Goal: Task Accomplishment & Management: Manage account settings

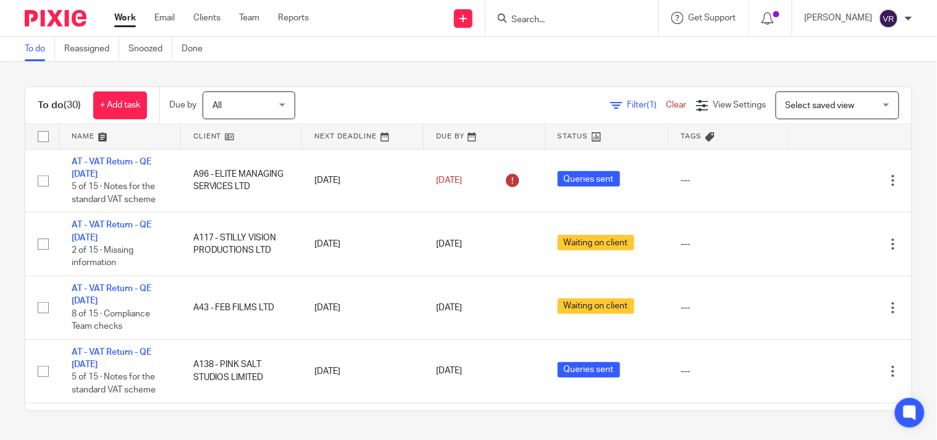
click at [573, 20] on input "Search" at bounding box center [565, 20] width 111 height 11
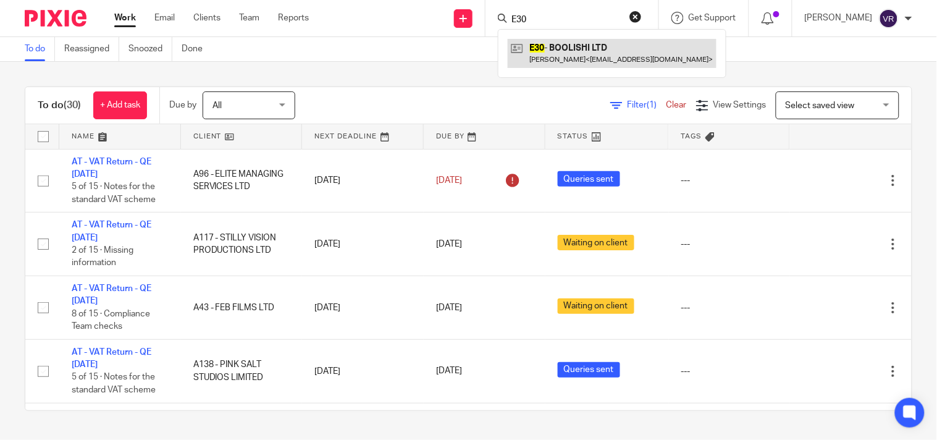
type input "E30"
click at [600, 56] on link at bounding box center [612, 53] width 209 height 28
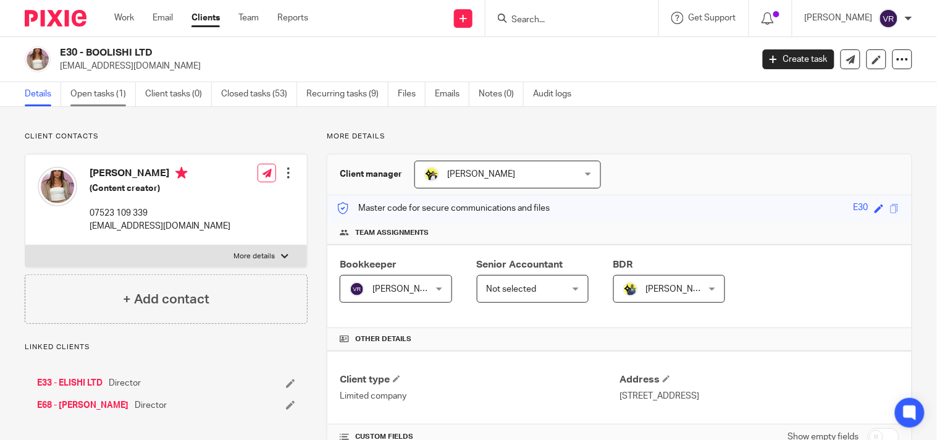
click at [100, 96] on link "Open tasks (1)" at bounding box center [102, 94] width 65 height 24
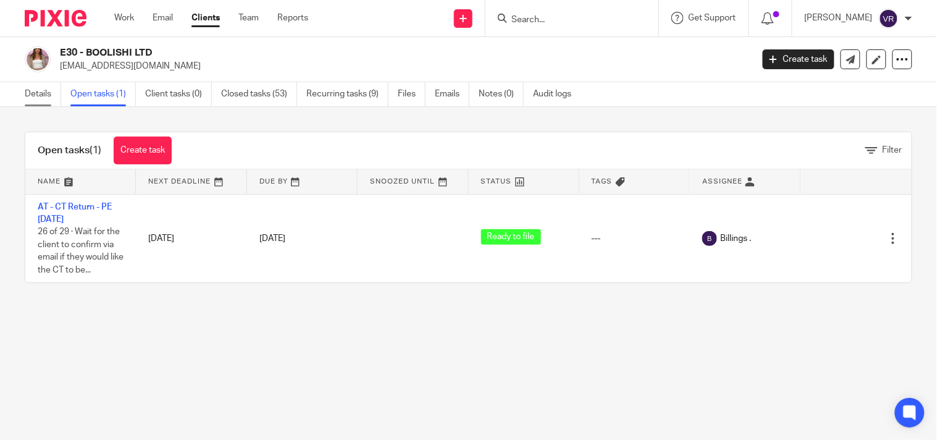
click at [43, 90] on link "Details" at bounding box center [43, 94] width 36 height 24
